Goal: Task Accomplishment & Management: Use online tool/utility

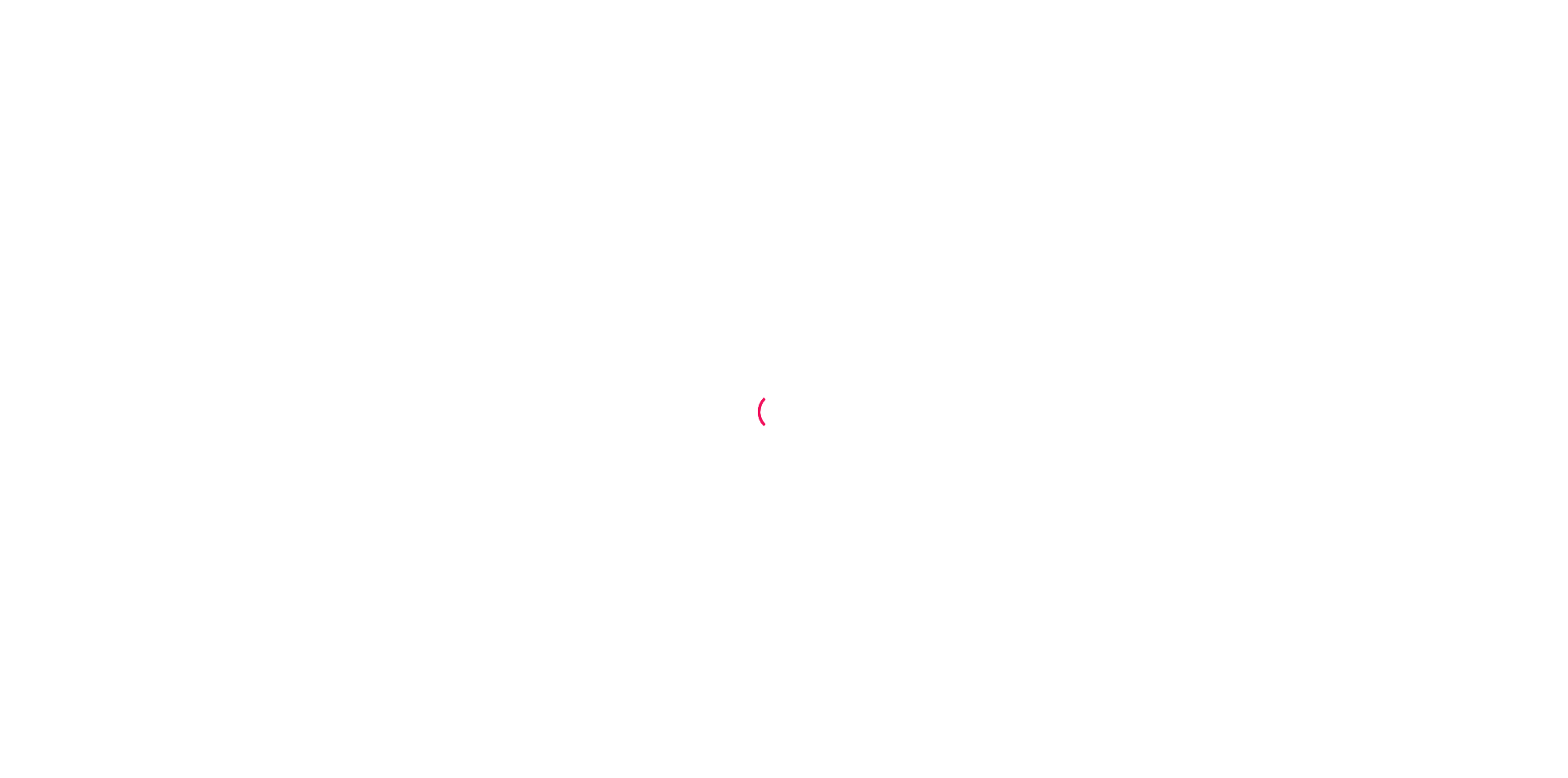
click at [750, 190] on div at bounding box center [784, 389] width 1568 height 778
click at [637, 269] on div at bounding box center [784, 389] width 1568 height 778
